Goal: Information Seeking & Learning: Learn about a topic

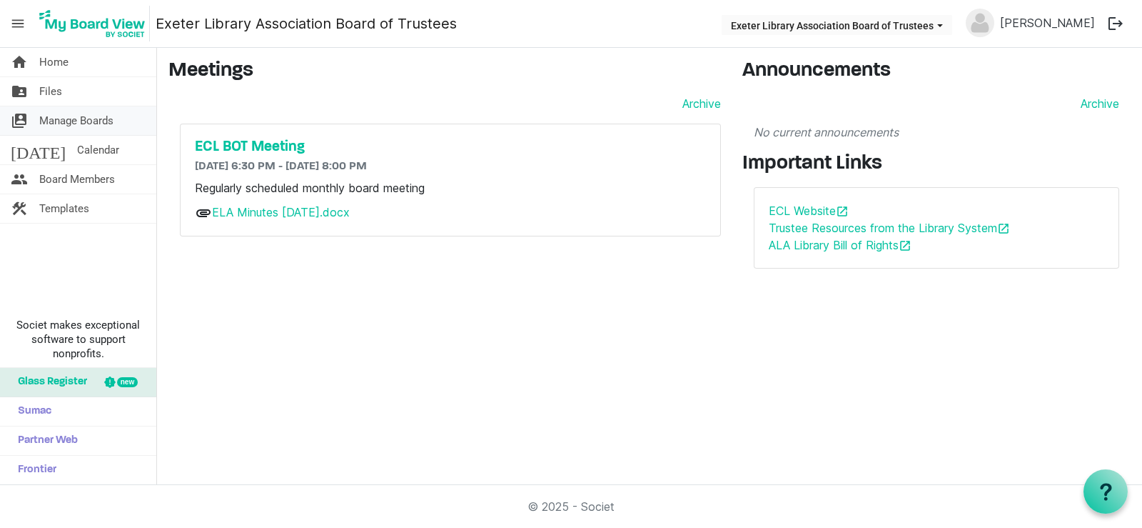
click at [61, 107] on span "Manage Boards" at bounding box center [76, 120] width 74 height 29
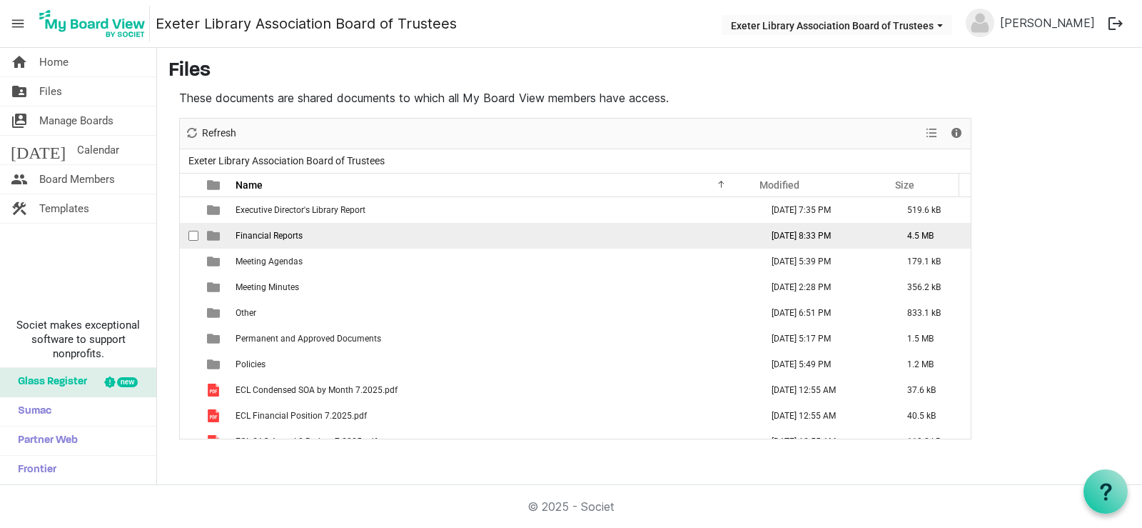
scroll to position [71, 0]
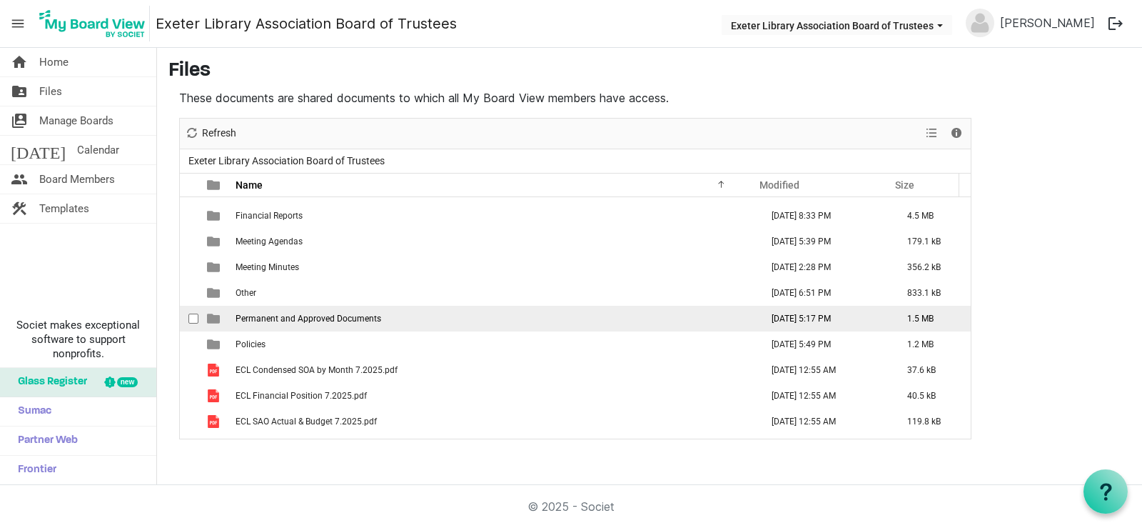
click at [281, 321] on span "Permanent and Approved Documents" at bounding box center [309, 318] width 146 height 10
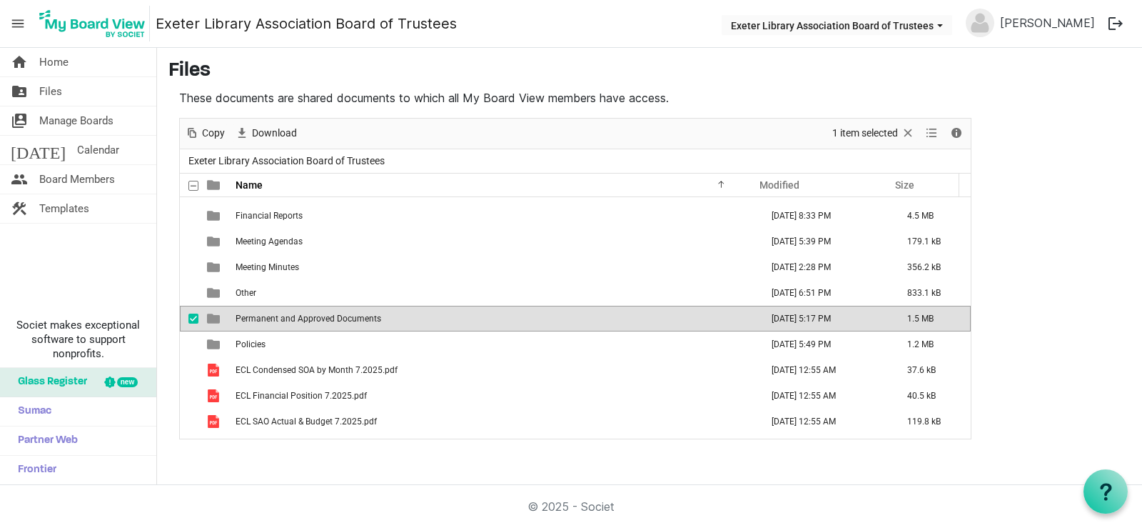
click at [281, 321] on span "Permanent and Approved Documents" at bounding box center [309, 318] width 146 height 10
click at [281, 321] on div at bounding box center [575, 279] width 791 height 320
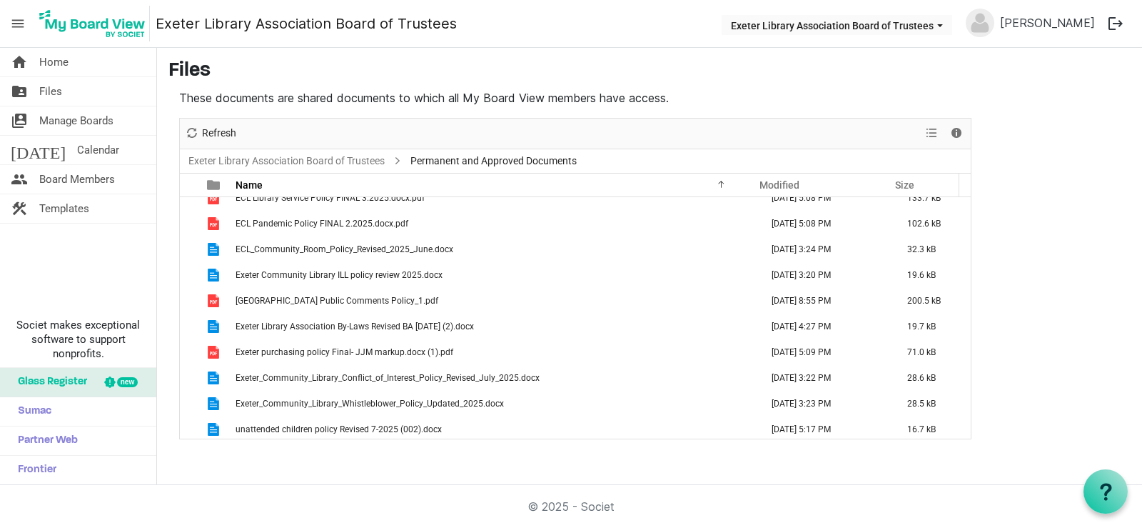
scroll to position [93, 0]
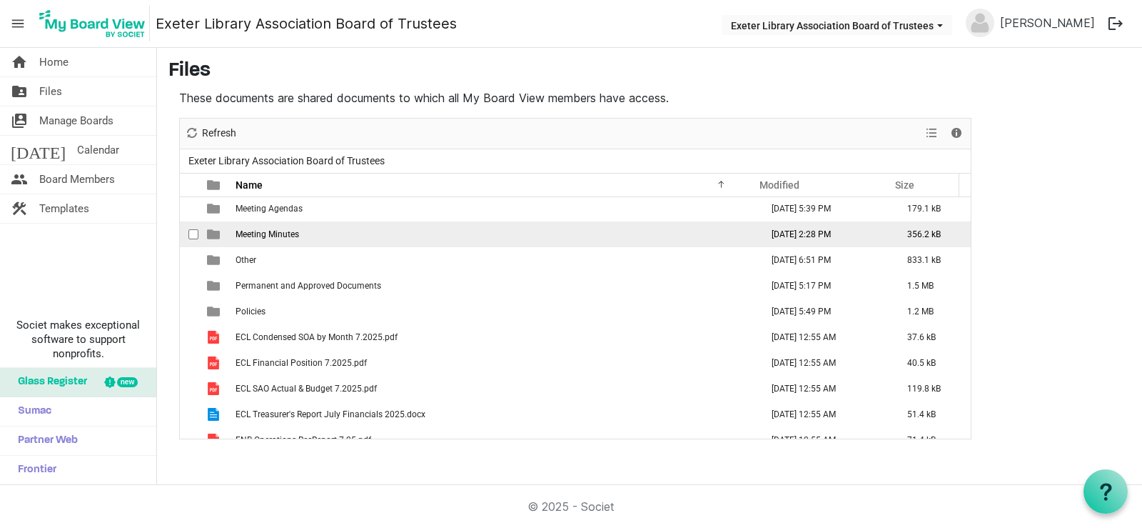
scroll to position [143, 0]
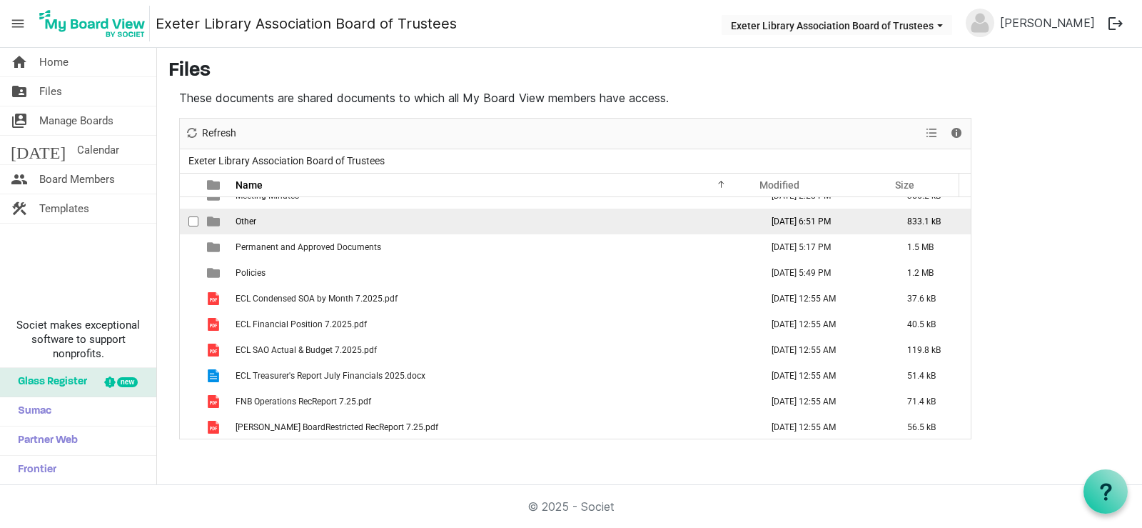
click at [311, 223] on td "Other" at bounding box center [493, 221] width 525 height 26
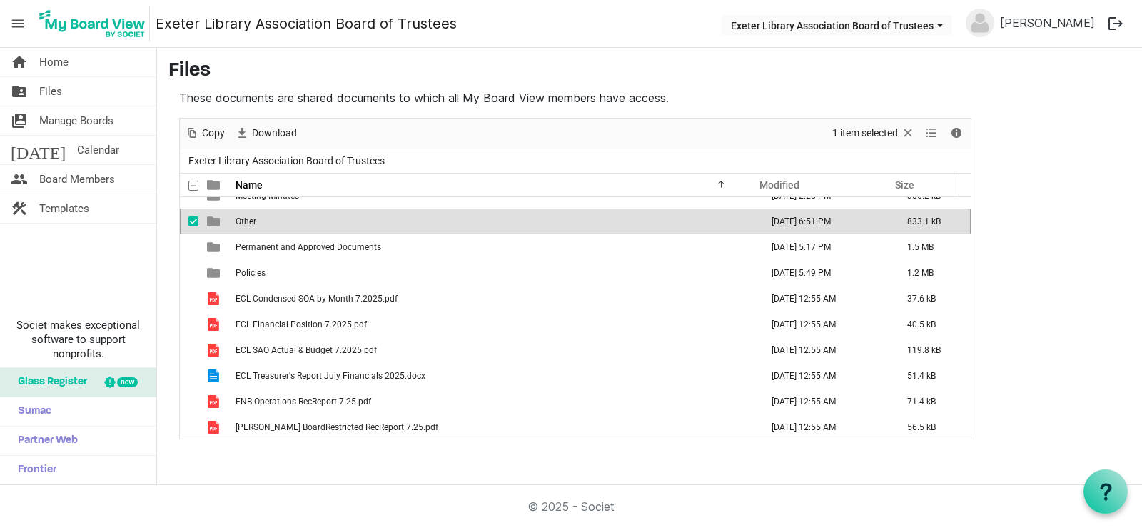
click at [311, 223] on td "Other" at bounding box center [493, 221] width 525 height 26
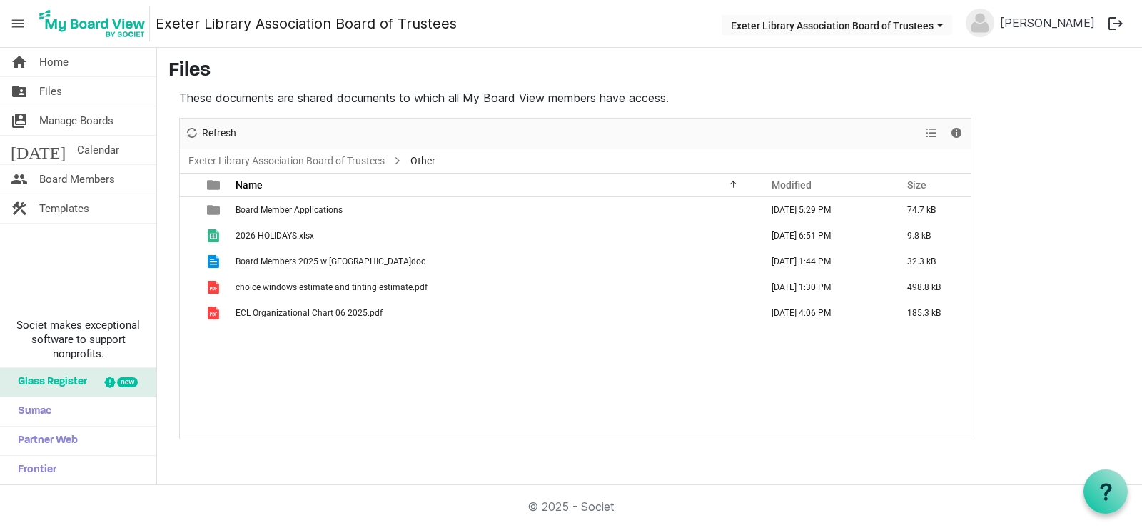
scroll to position [0, 0]
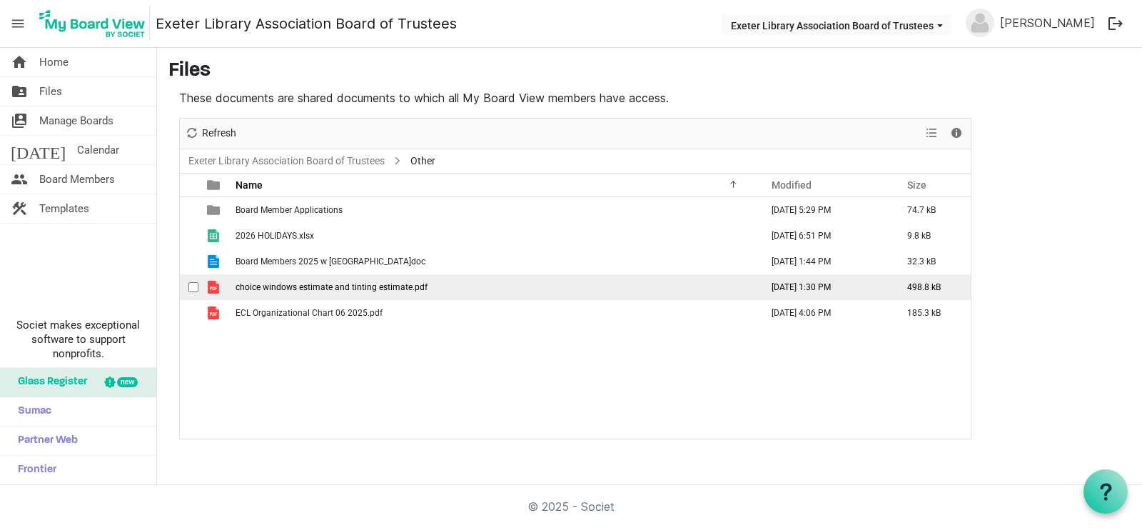
click at [314, 287] on span "choice windows estimate and tinting estimate.pdf" at bounding box center [332, 287] width 192 height 10
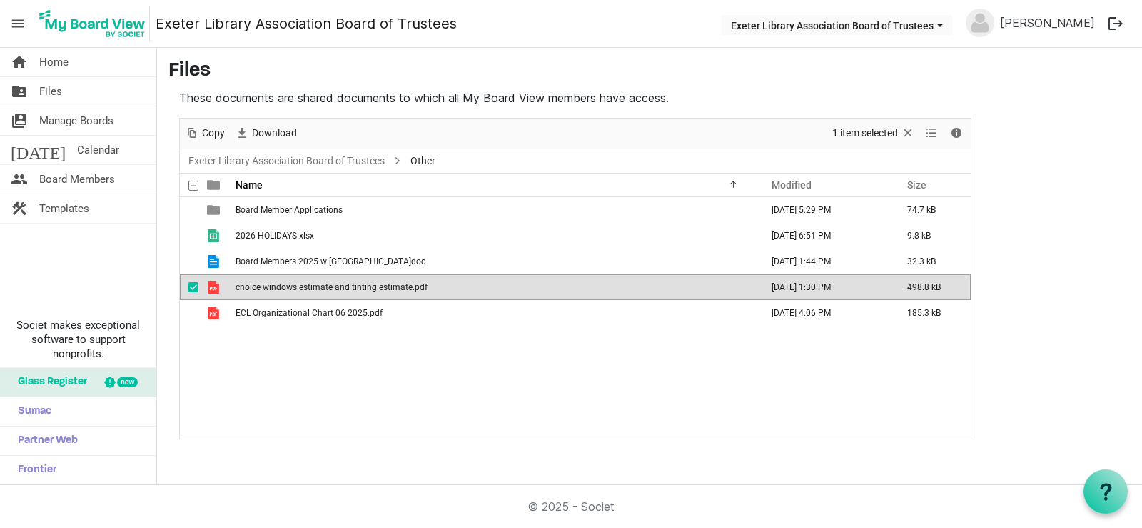
click at [314, 287] on span "choice windows estimate and tinting estimate.pdf" at bounding box center [332, 287] width 192 height 10
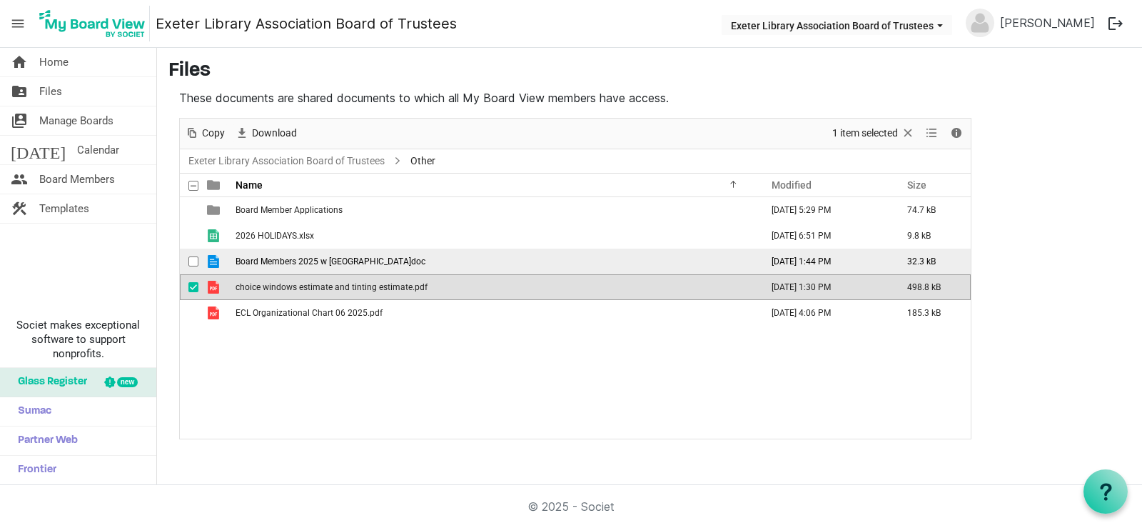
click at [366, 264] on span "Board Members 2025 w Terms.doc" at bounding box center [331, 261] width 190 height 10
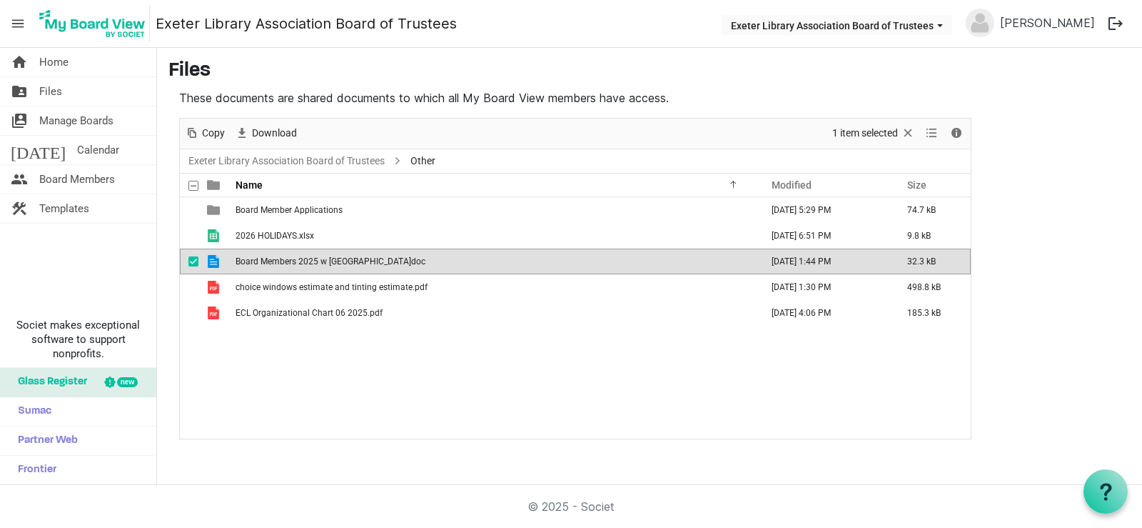
click at [366, 264] on span "Board Members 2025 w Terms.doc" at bounding box center [331, 261] width 190 height 10
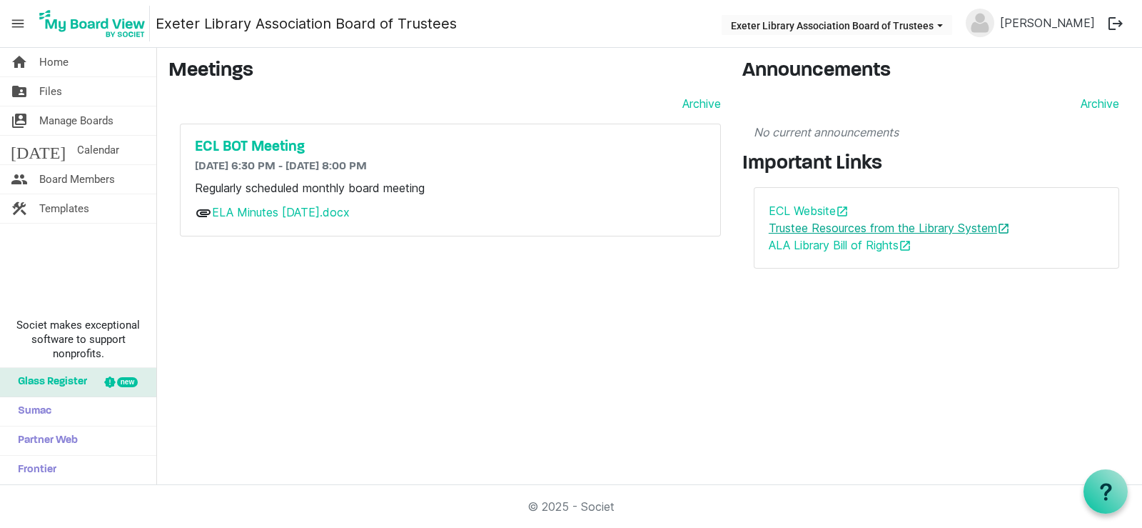
click at [936, 223] on link "Trustee Resources from the Library System open_in_new" at bounding box center [889, 228] width 241 height 14
